Goal: Task Accomplishment & Management: Manage account settings

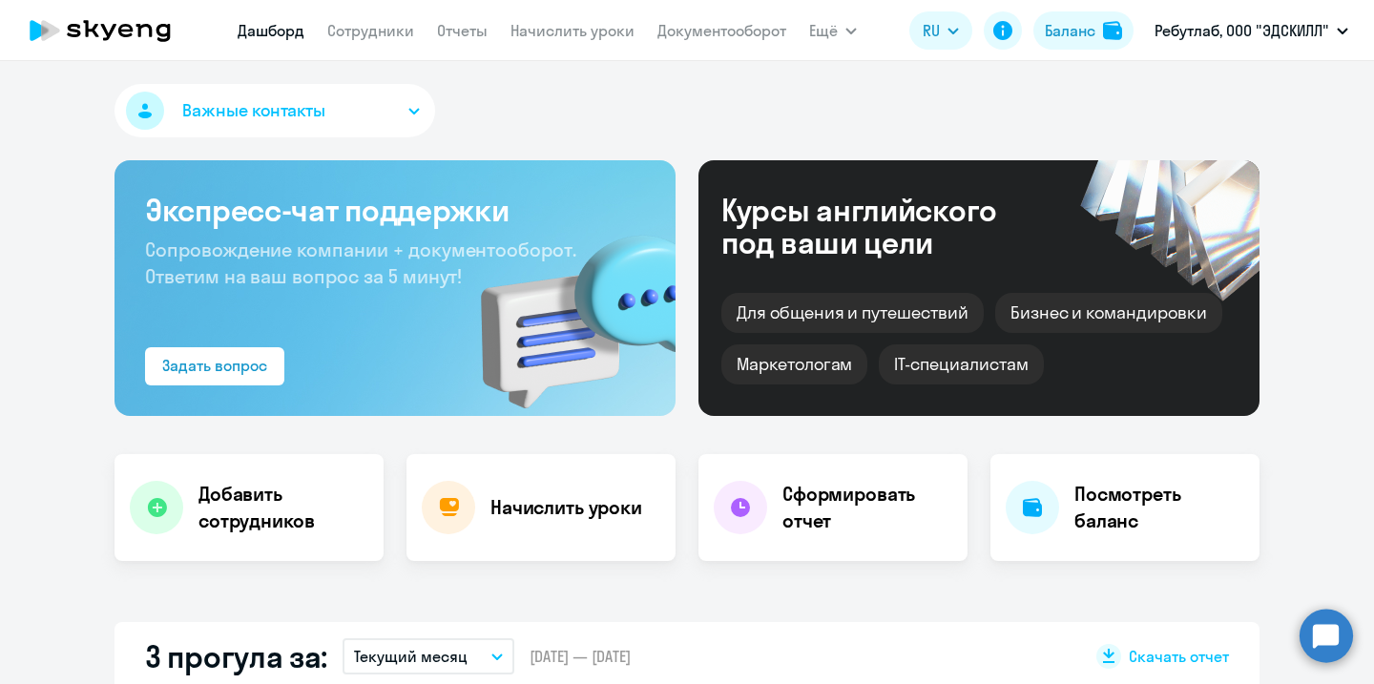
select select "30"
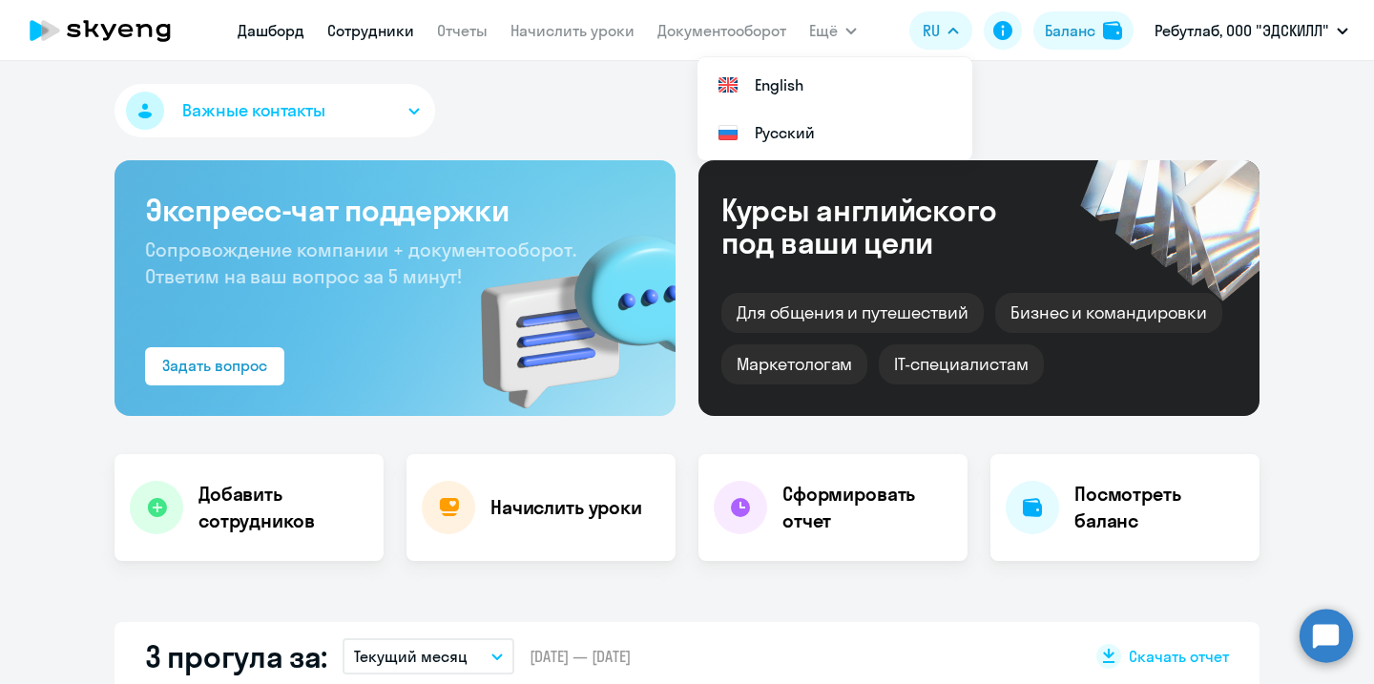
click at [371, 33] on link "Сотрудники" at bounding box center [370, 30] width 87 height 19
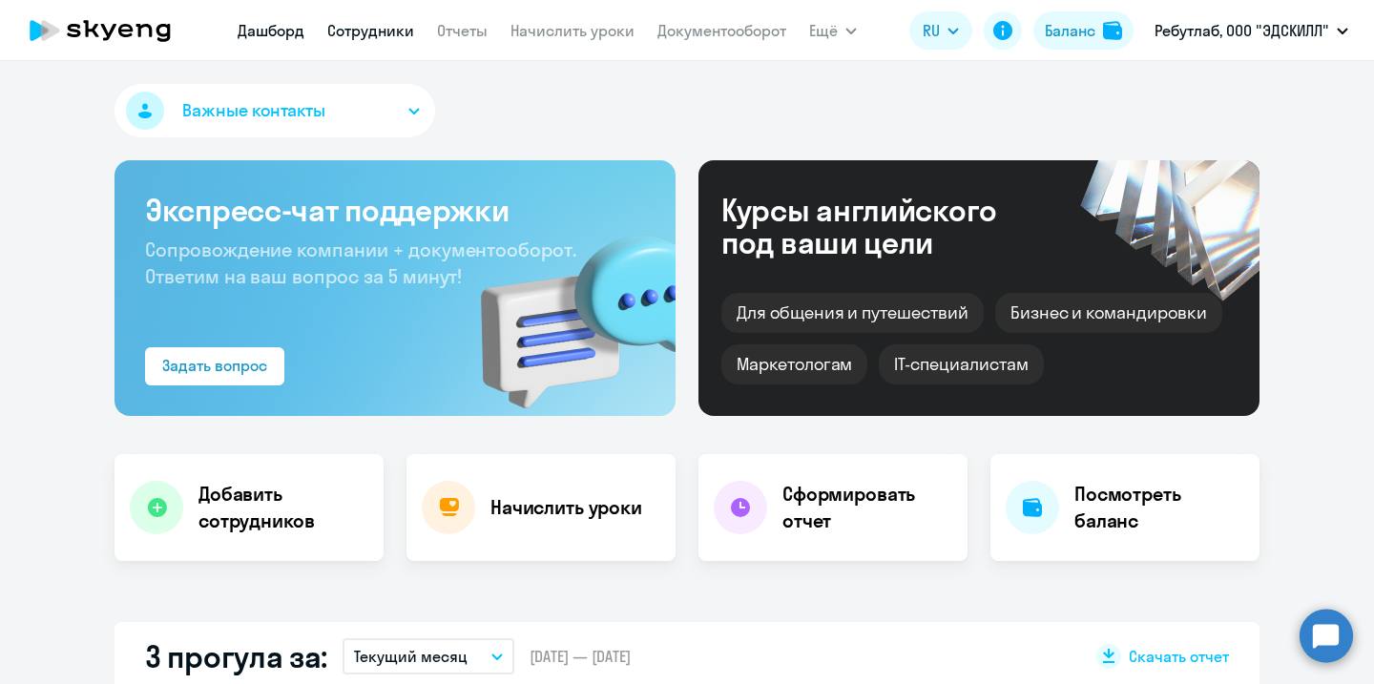
select select "30"
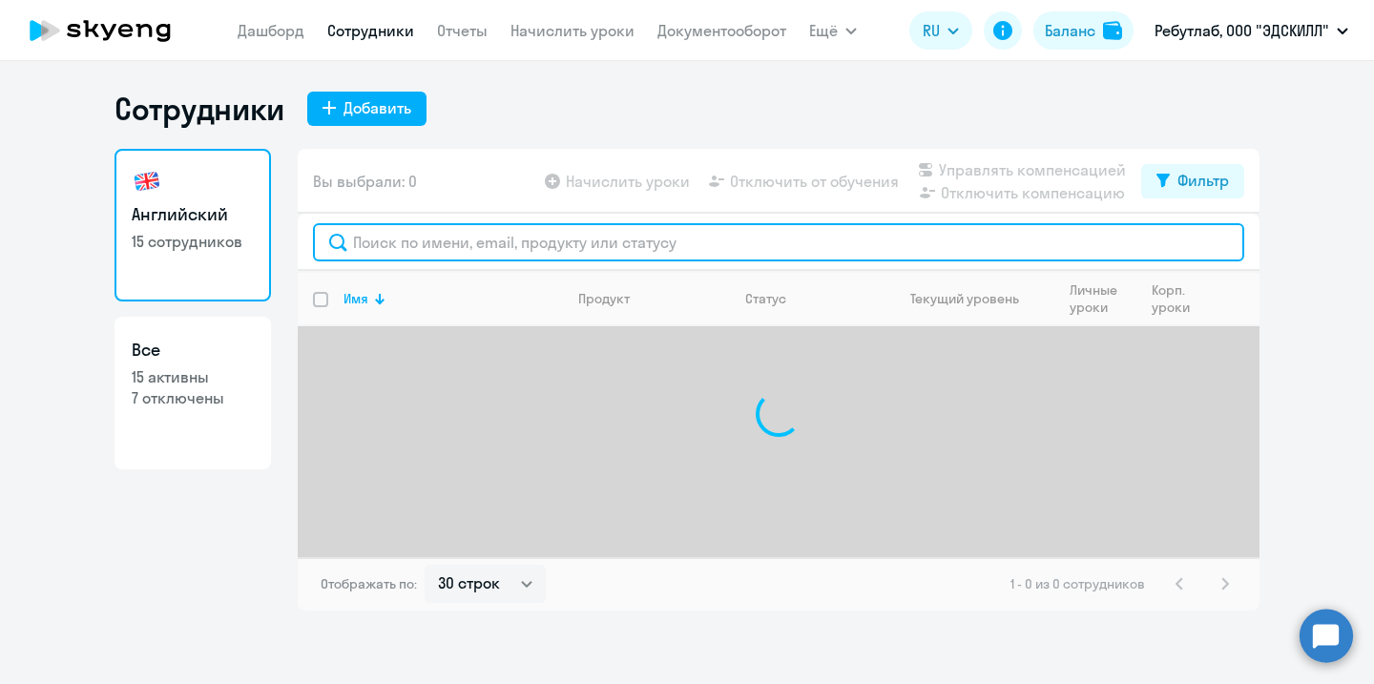
click at [457, 239] on input "text" at bounding box center [778, 242] width 931 height 38
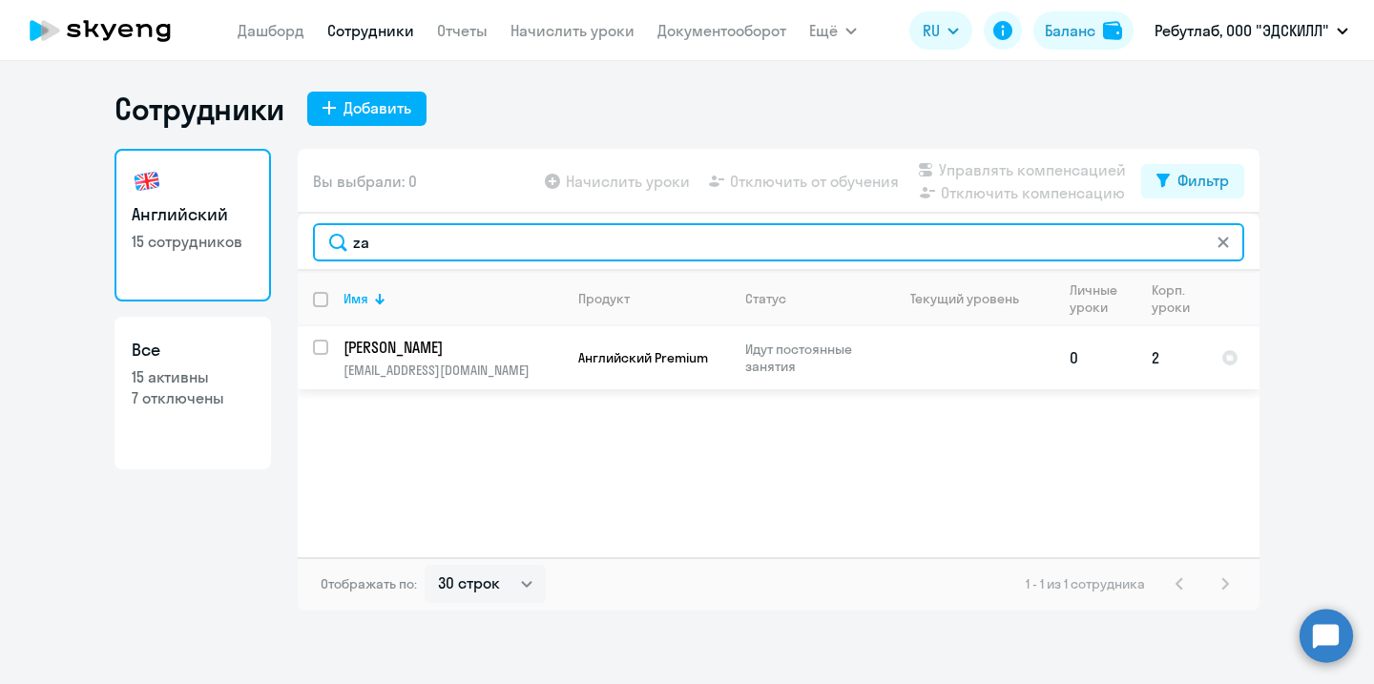
type input "za"
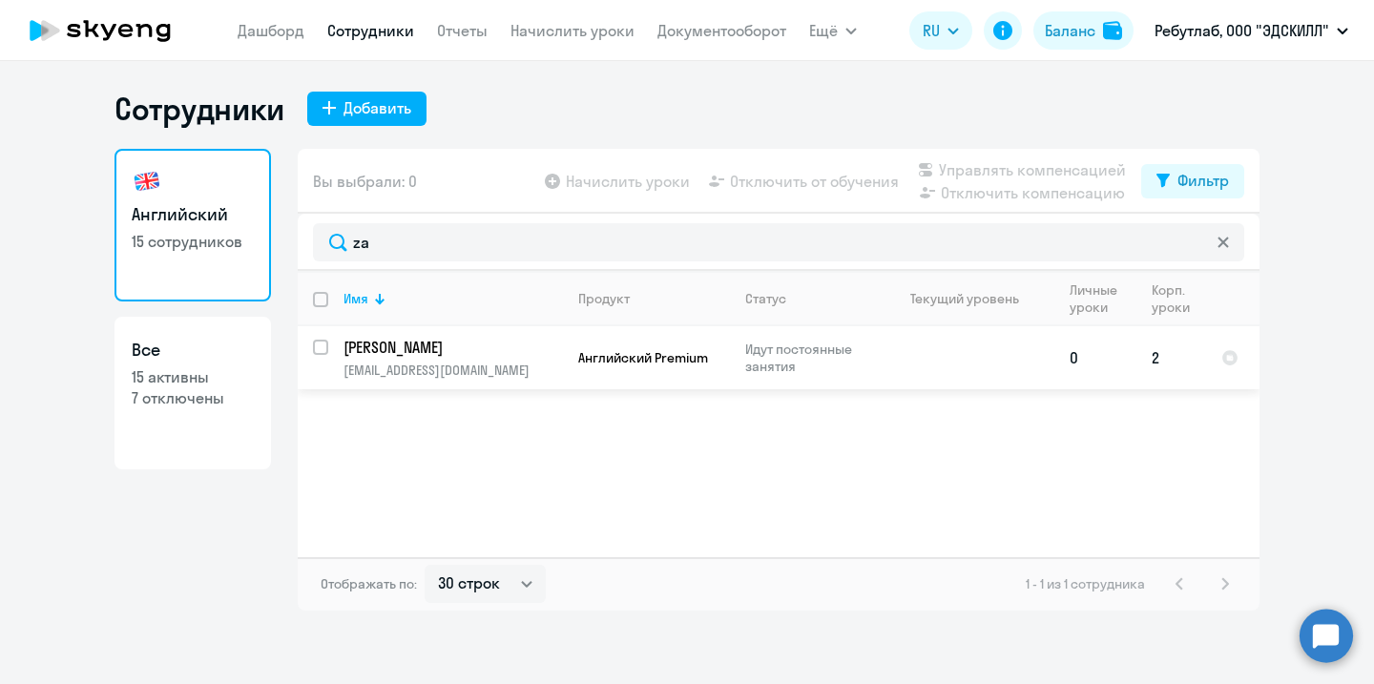
click at [315, 348] on input "select row 42036363" at bounding box center [332, 359] width 38 height 38
checkbox input "true"
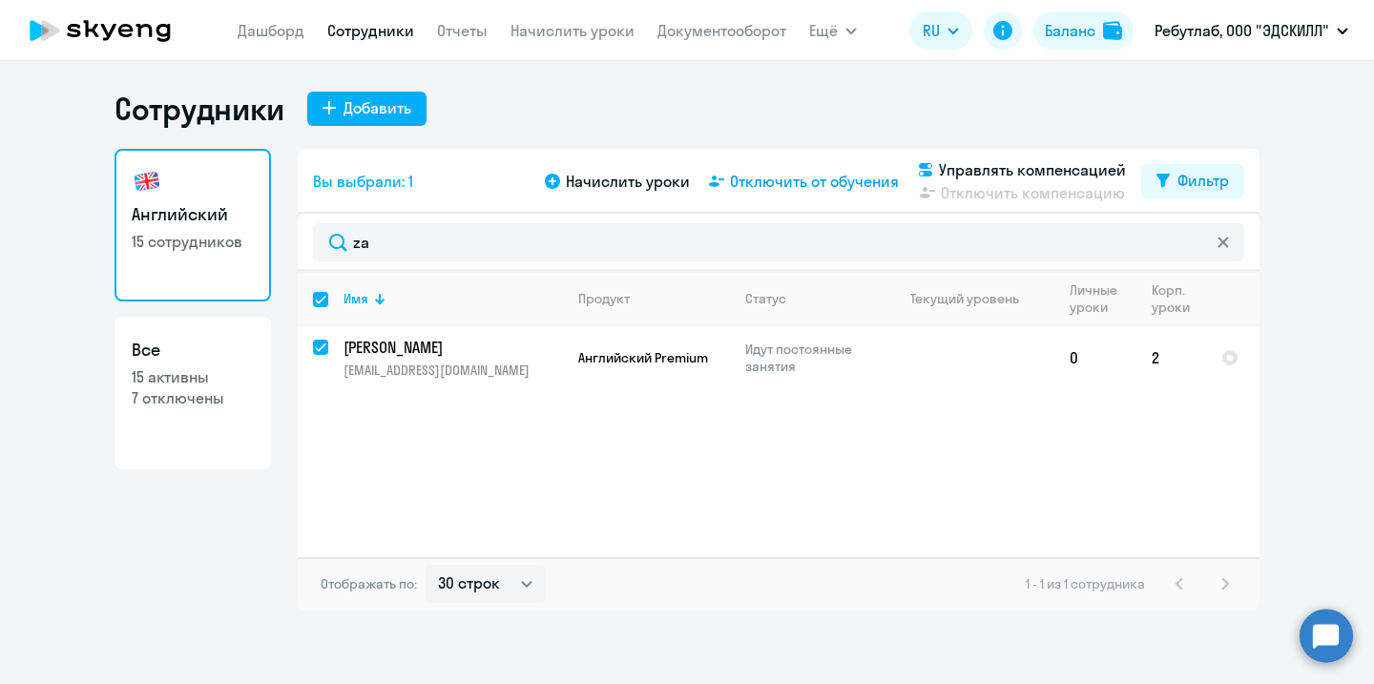
click at [794, 183] on span "Отключить от обучения" at bounding box center [814, 181] width 169 height 23
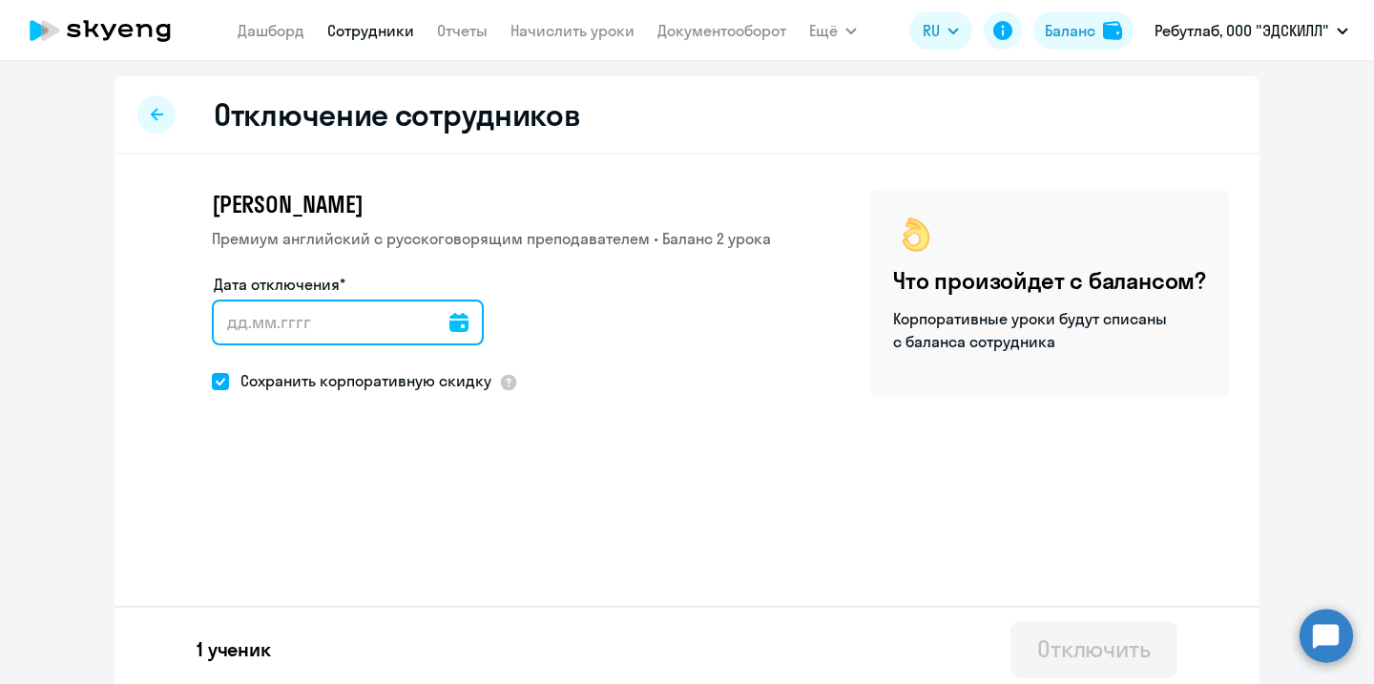
click at [303, 332] on input "Дата отключения*" at bounding box center [348, 323] width 272 height 46
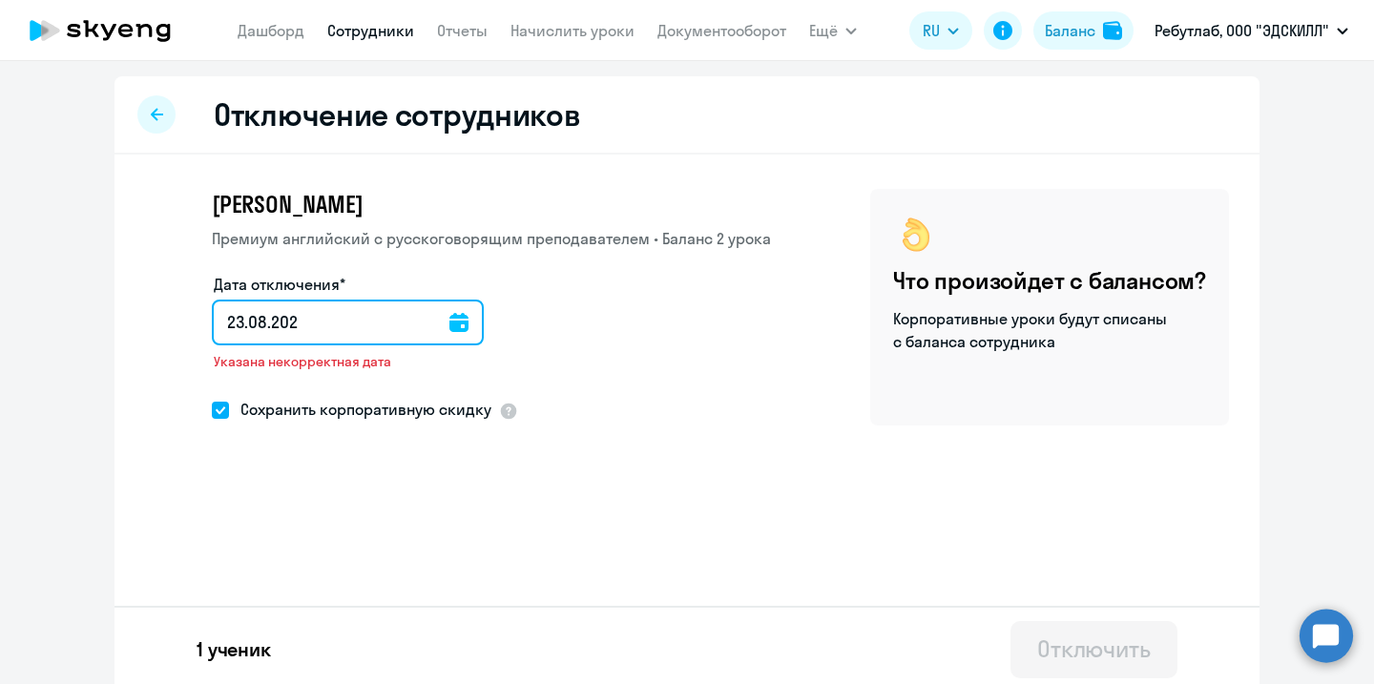
type input "[DATE]"
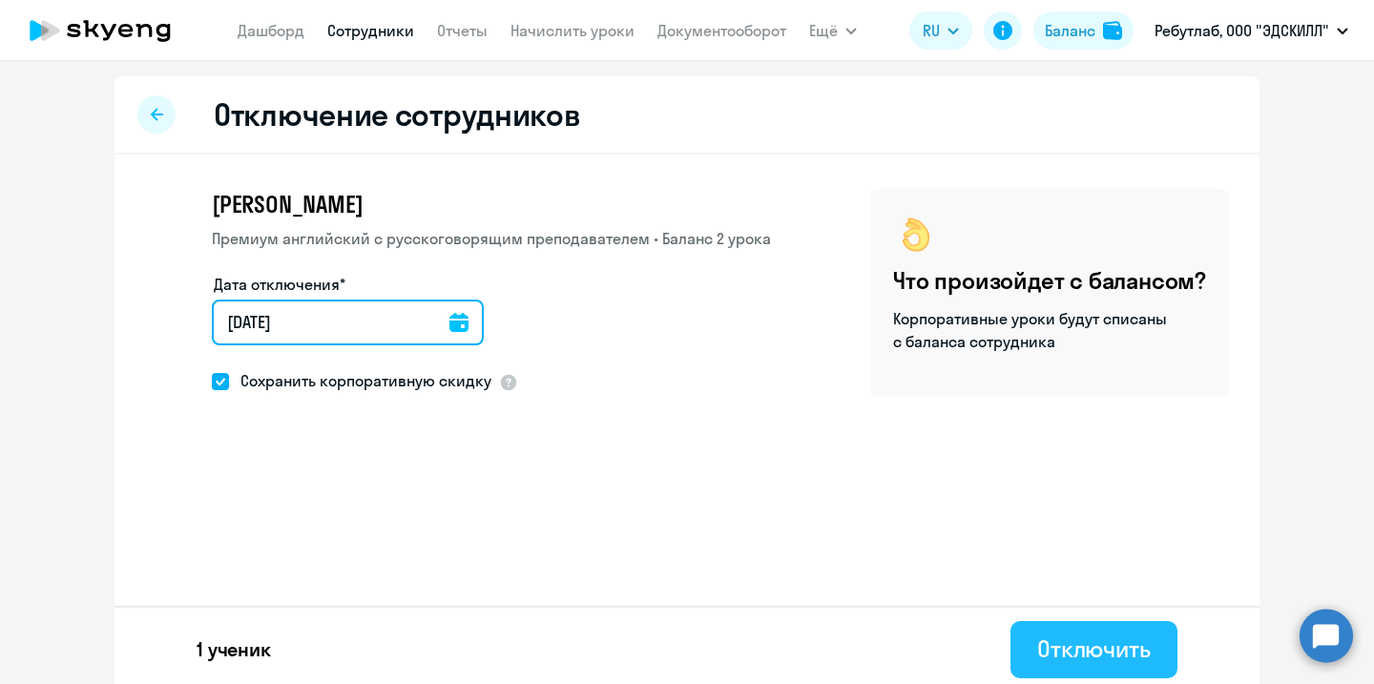
type input "[DATE]"
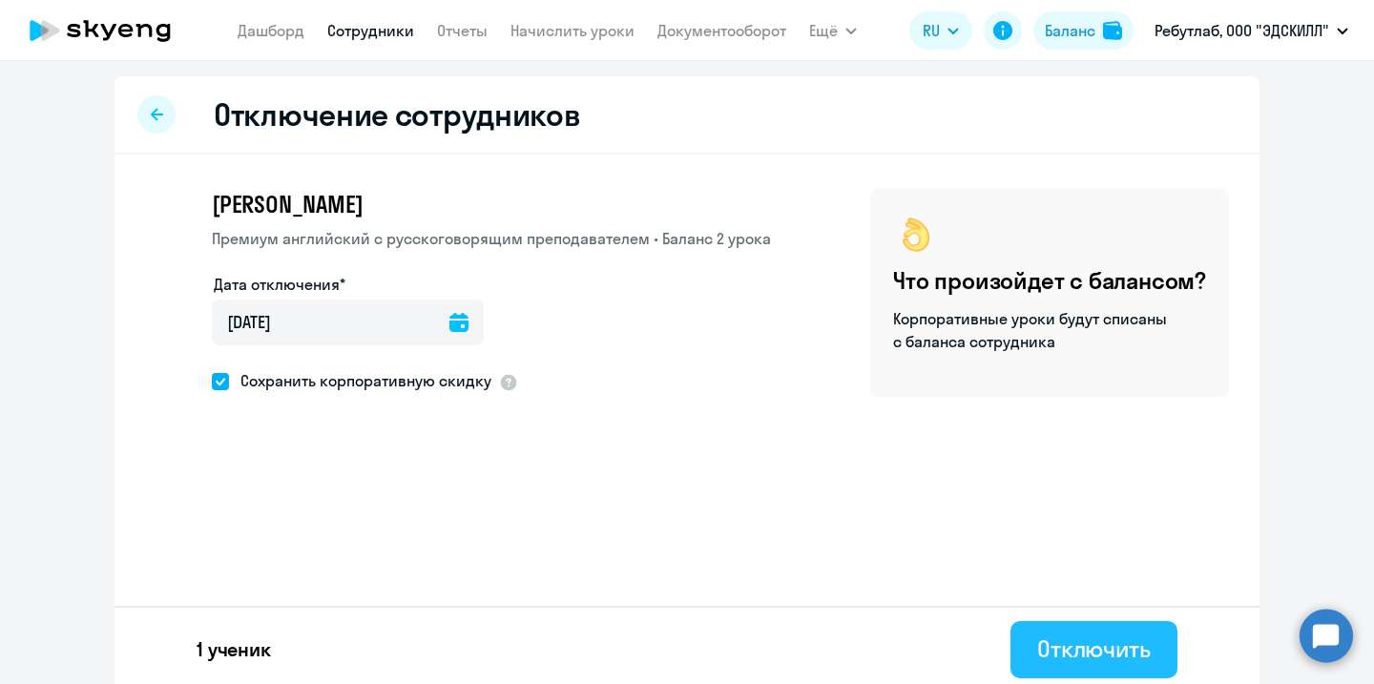
click at [1075, 644] on div "Отключить" at bounding box center [1094, 649] width 114 height 31
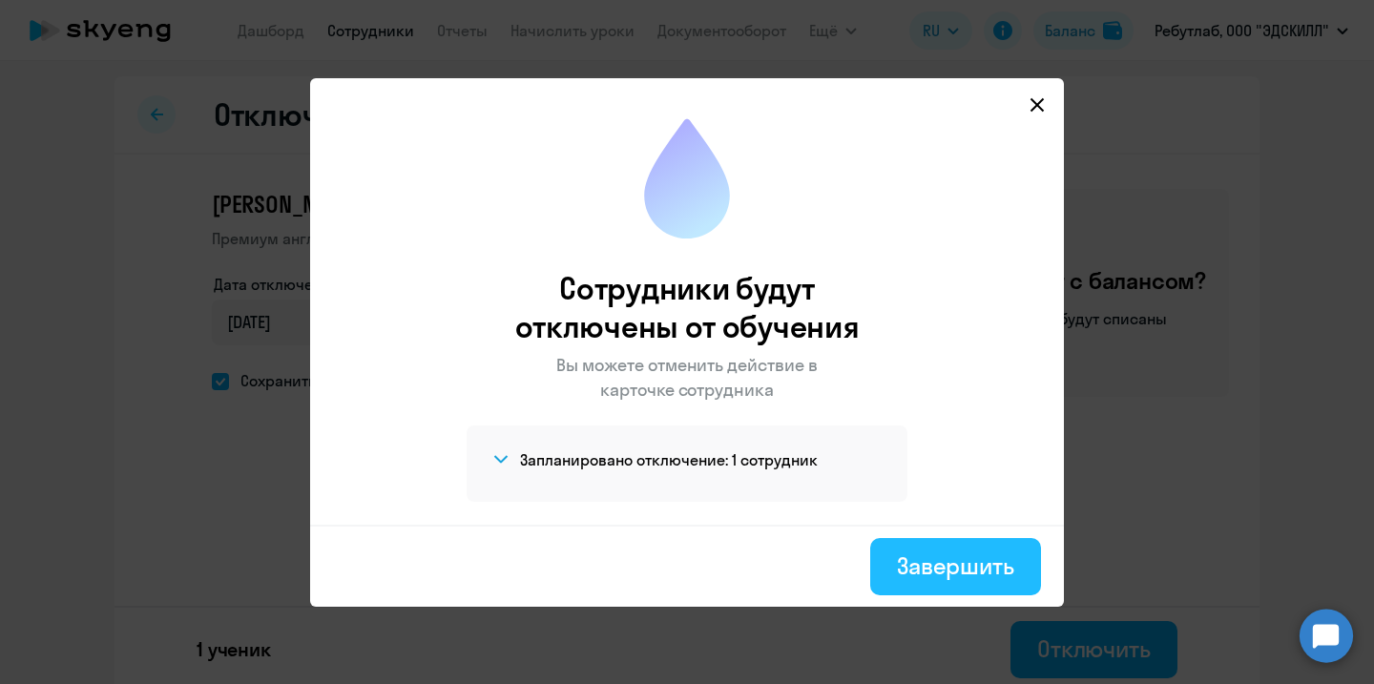
click at [922, 553] on div "Завершить" at bounding box center [955, 566] width 117 height 31
select select "30"
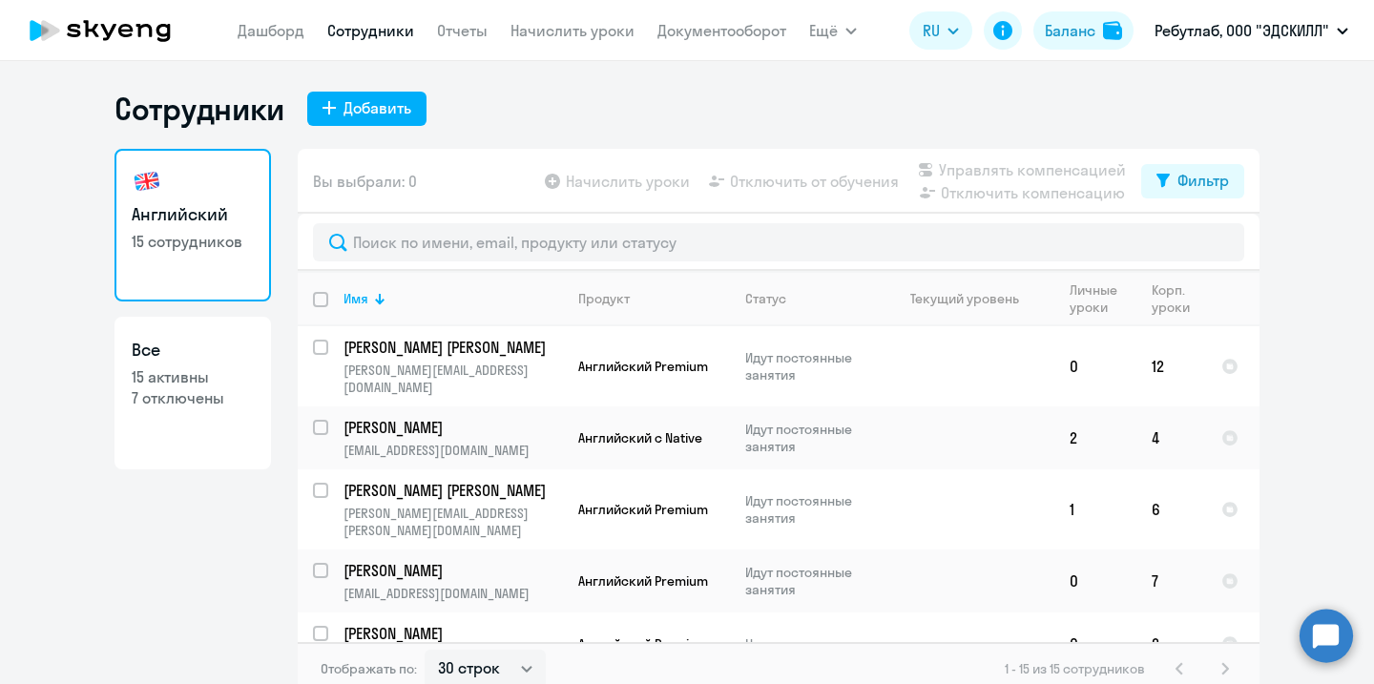
click at [82, 16] on icon at bounding box center [100, 31] width 168 height 48
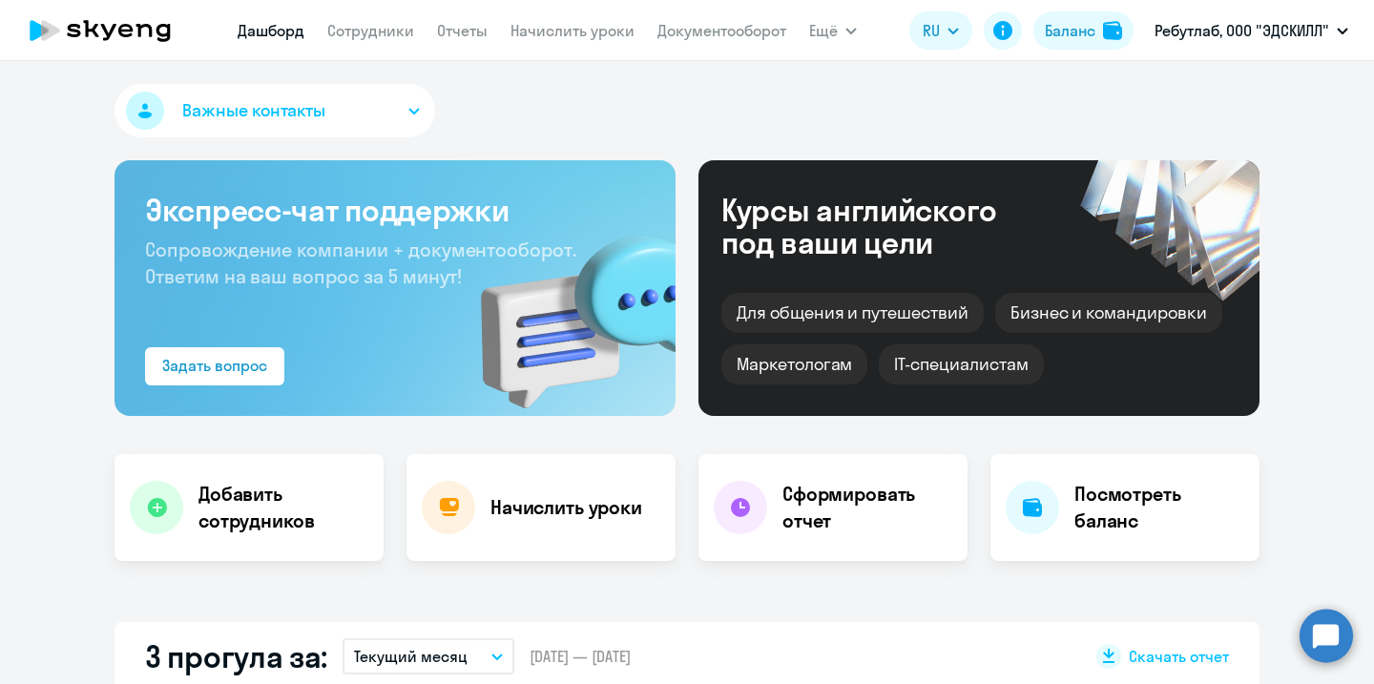
select select "30"
